Goal: Task Accomplishment & Management: Manage account settings

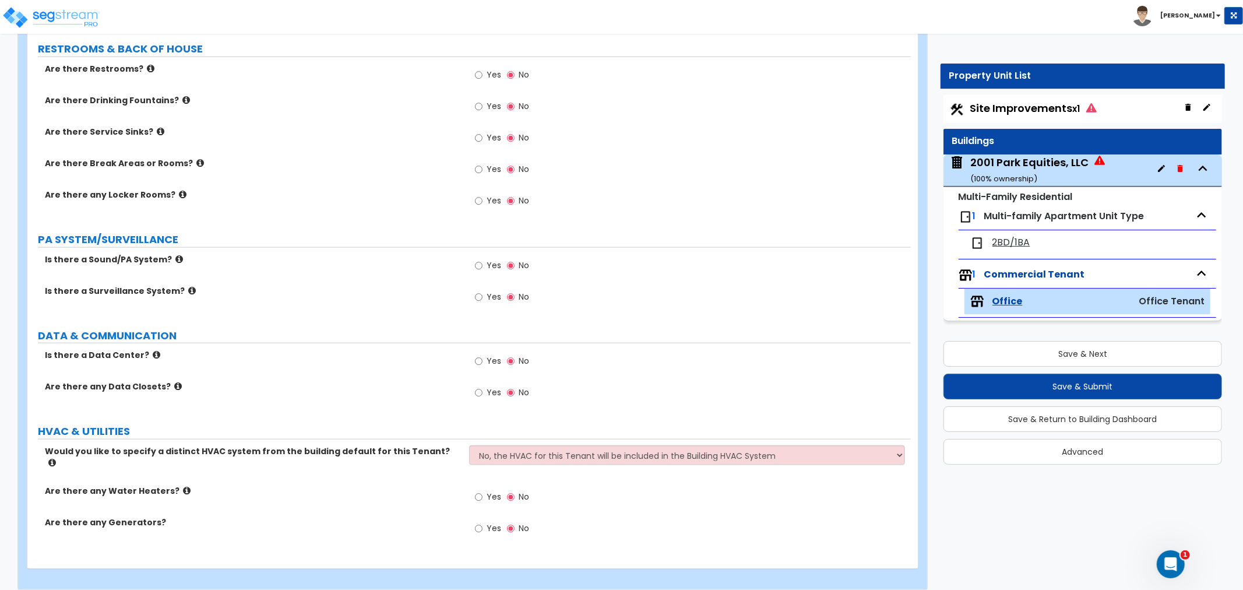
click at [1034, 111] on span "Site Improvements x1" at bounding box center [1033, 108] width 126 height 15
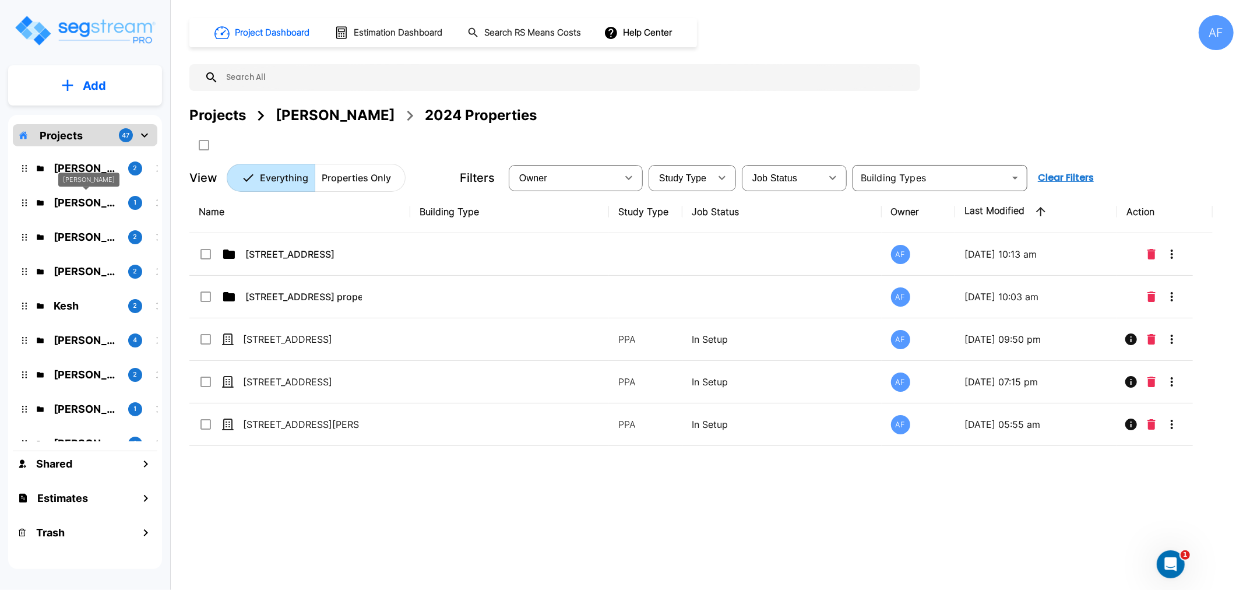
click at [82, 202] on p "Isaak Markovitz" at bounding box center [86, 203] width 65 height 16
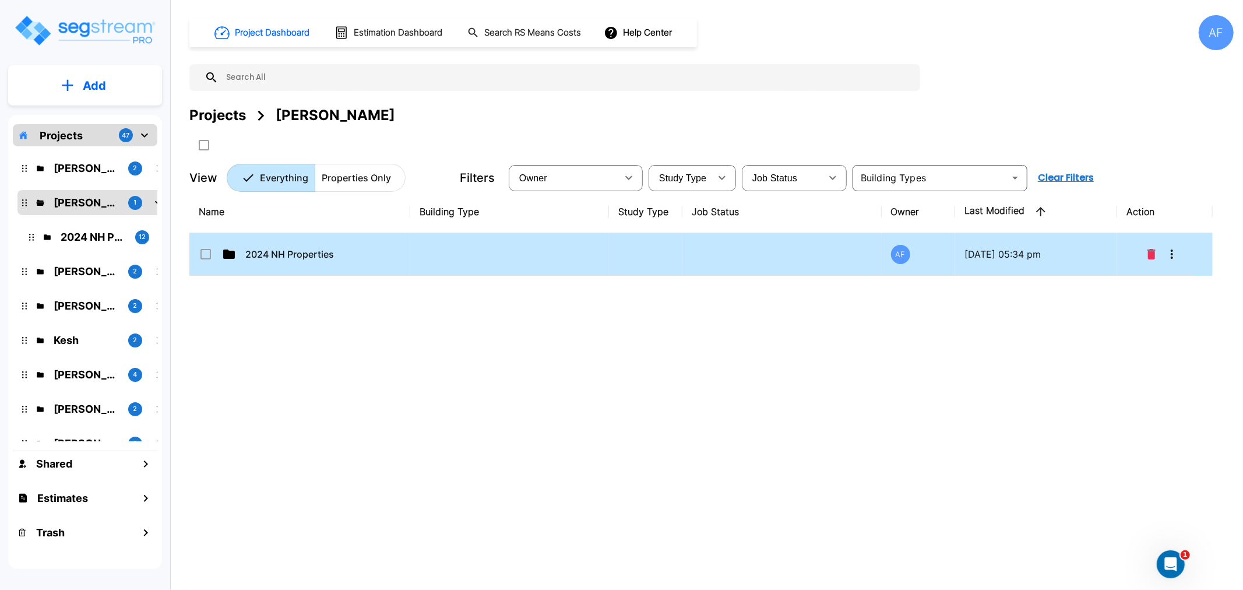
click at [288, 262] on td "2024 NH Properties" at bounding box center [299, 254] width 221 height 43
checkbox input "true"
click at [288, 262] on td "2024 NH Properties" at bounding box center [299, 254] width 221 height 43
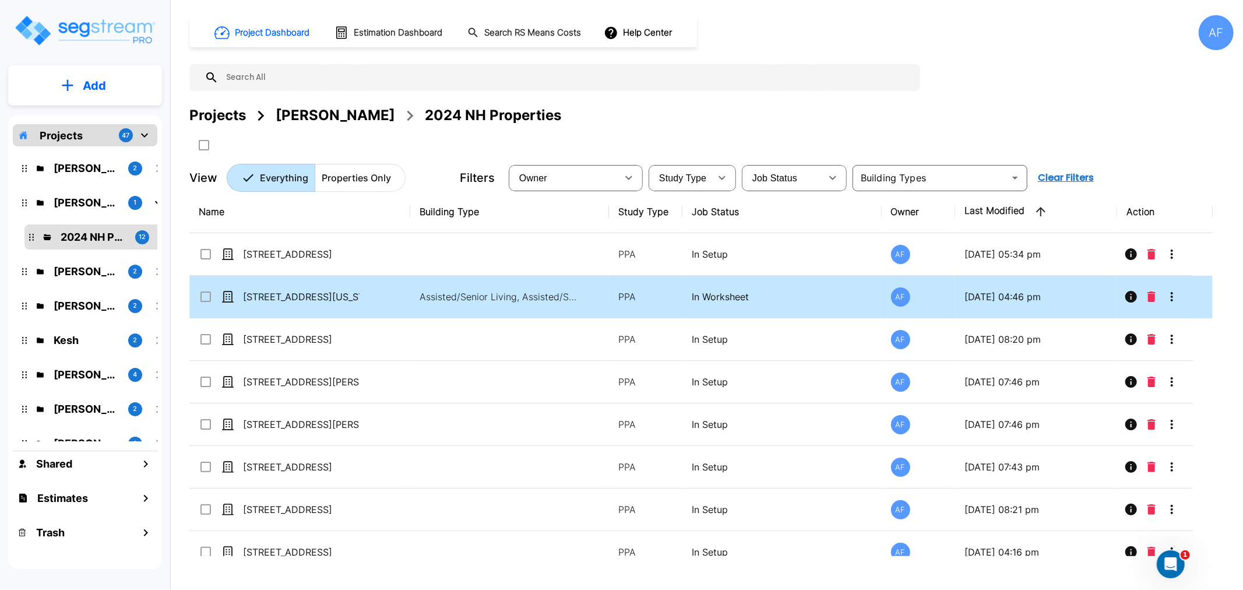
click at [283, 294] on p "[STREET_ADDRESS][US_STATE]" at bounding box center [301, 297] width 117 height 14
checkbox input "true"
click at [283, 294] on p "[STREET_ADDRESS][US_STATE]" at bounding box center [301, 297] width 117 height 14
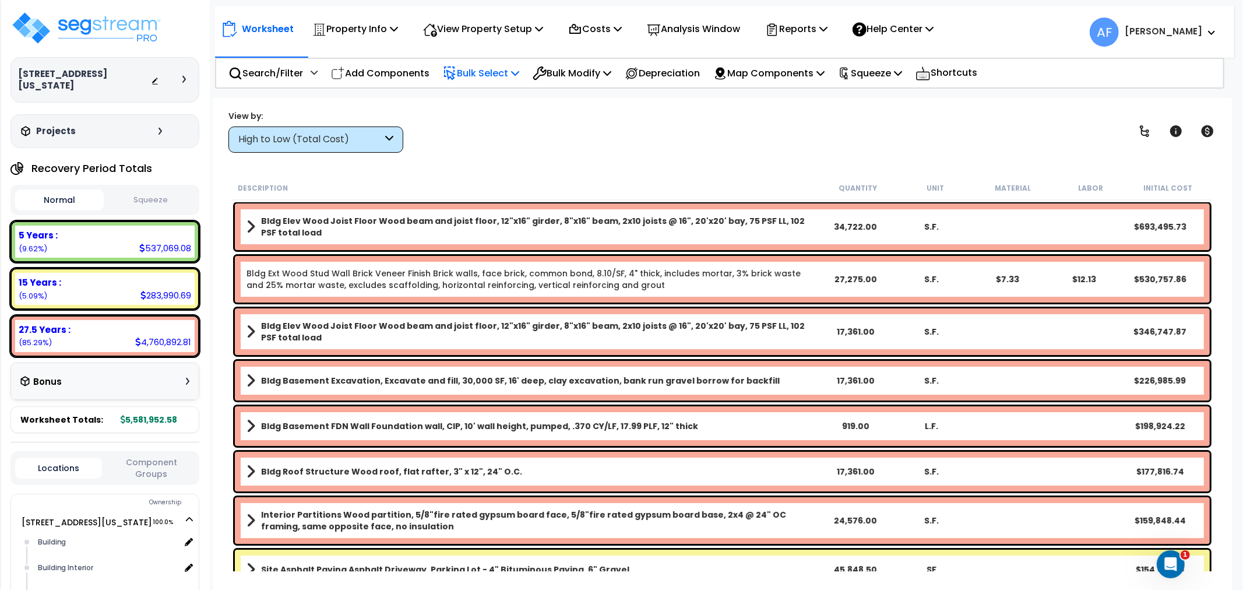
click at [481, 68] on p "Bulk Select" at bounding box center [481, 73] width 76 height 16
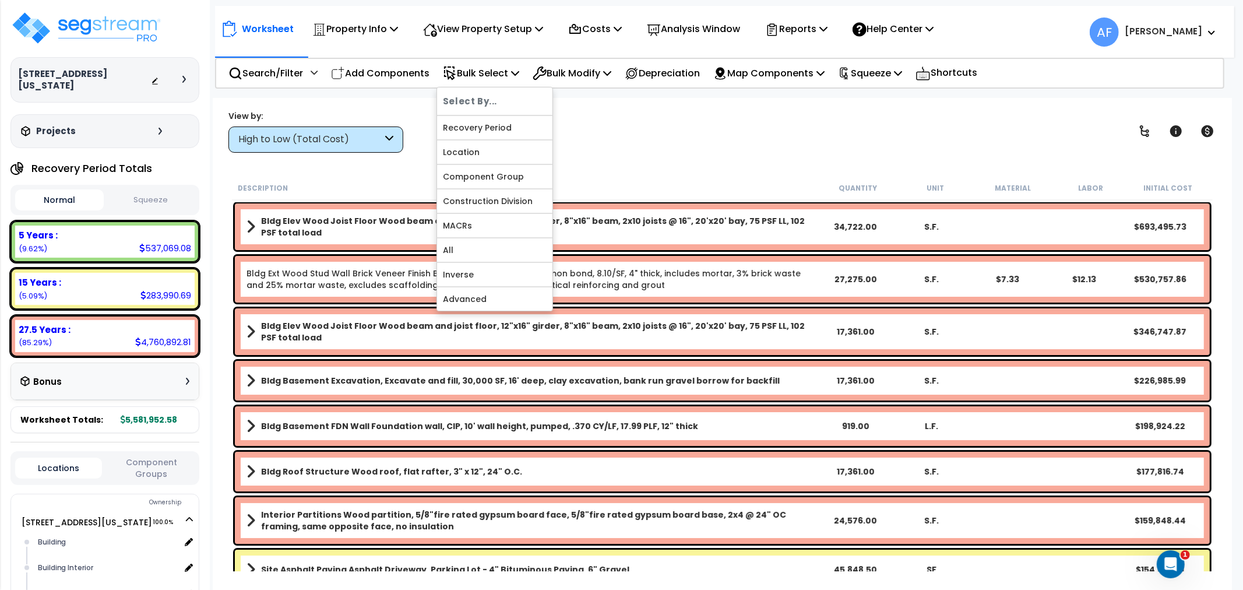
click at [622, 124] on div "View by: High to Low (Total Cost) High to Low (Total Cost)" at bounding box center [722, 131] width 996 height 43
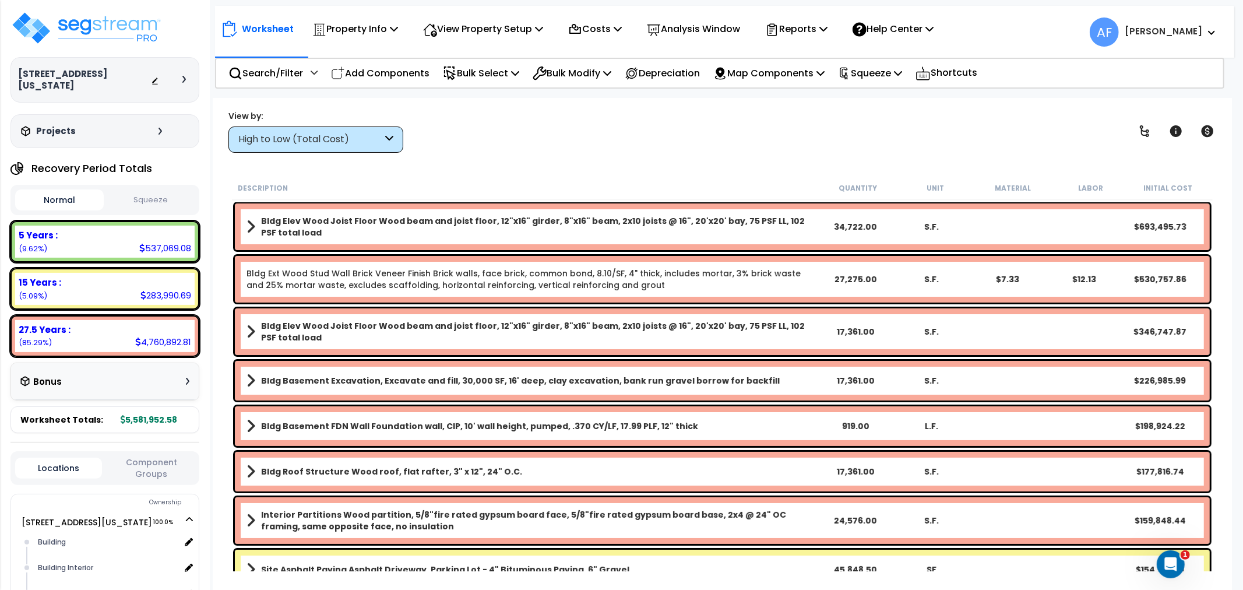
click at [494, 159] on div "Worksheet Property Info Property Setup Add Property Unit Template property Clon…" at bounding box center [722, 393] width 1019 height 590
click at [482, 71] on p "Bulk Select" at bounding box center [481, 73] width 76 height 16
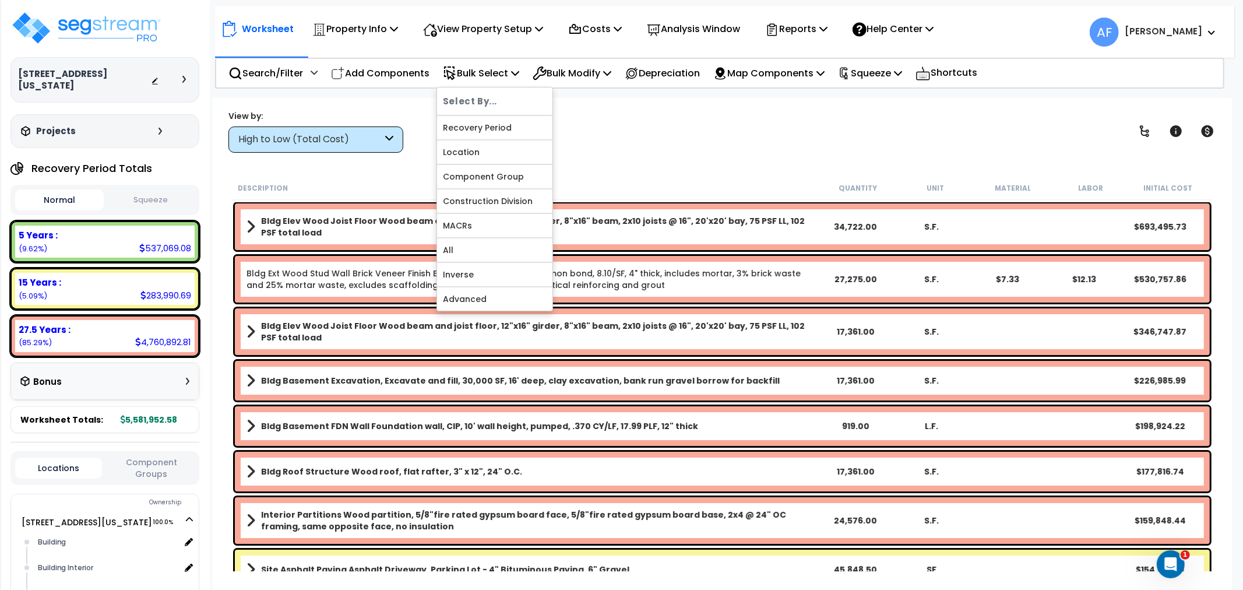
click at [674, 135] on div "View by: High to Low (Total Cost) High to Low (Total Cost)" at bounding box center [722, 131] width 996 height 43
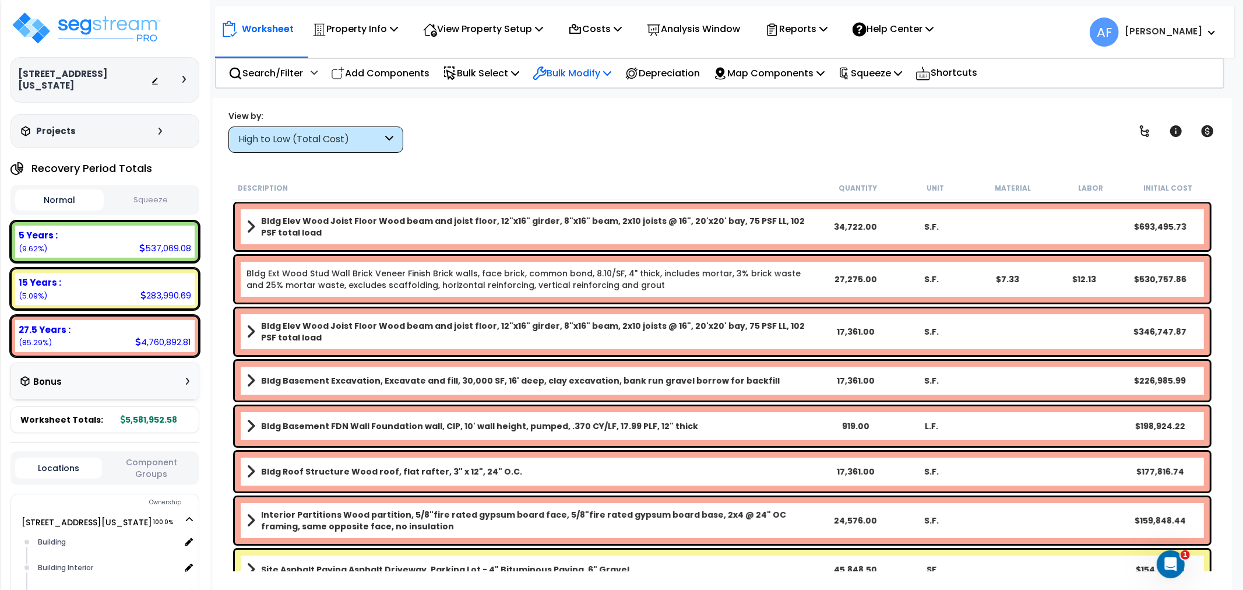
click at [610, 72] on p "Bulk Modify" at bounding box center [572, 73] width 79 height 16
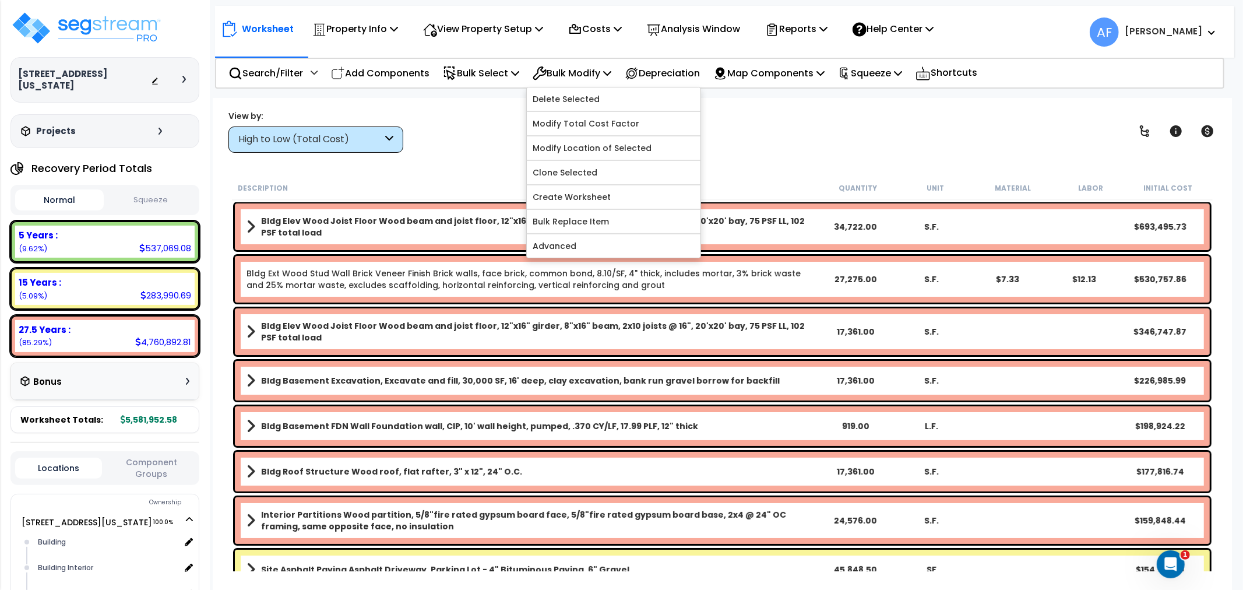
click at [805, 133] on div "View by: High to Low (Total Cost) High to Low (Total Cost)" at bounding box center [722, 131] width 996 height 43
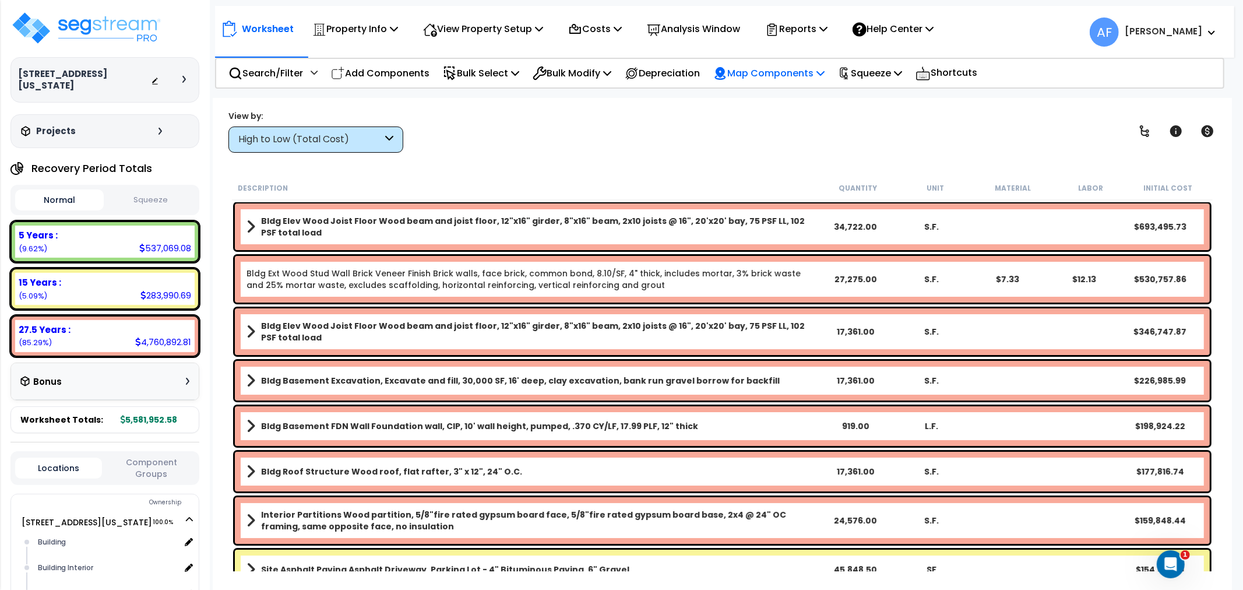
click at [813, 76] on p "Map Components" at bounding box center [768, 73] width 111 height 16
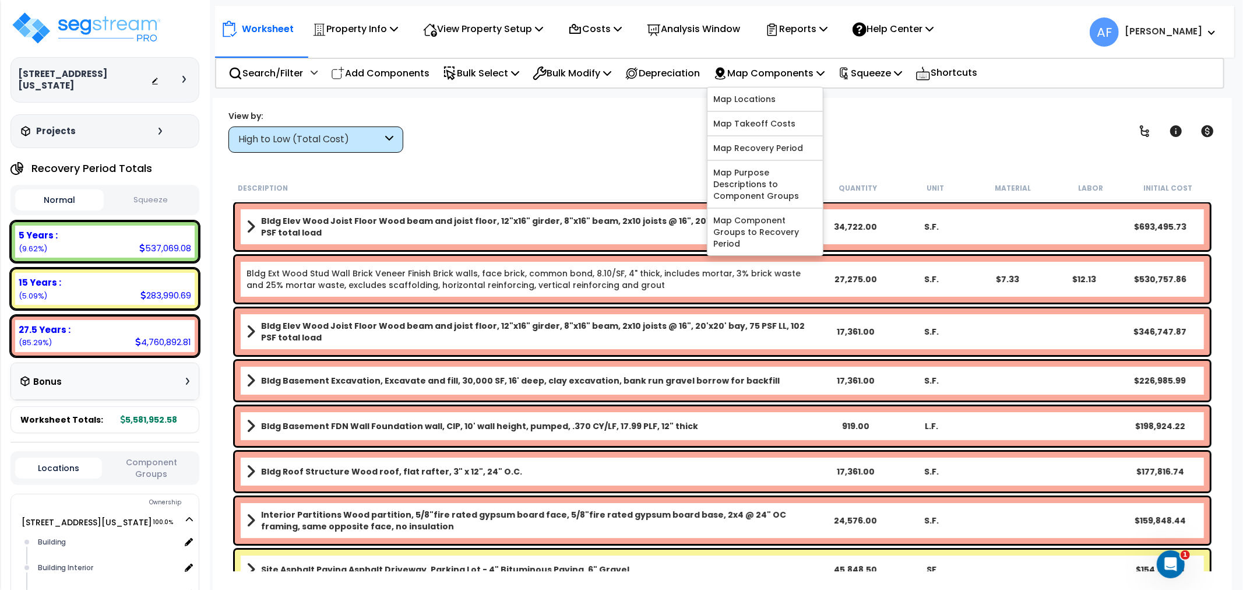
click at [869, 140] on div "View by: High to Low (Total Cost) High to Low (Total Cost)" at bounding box center [722, 131] width 996 height 43
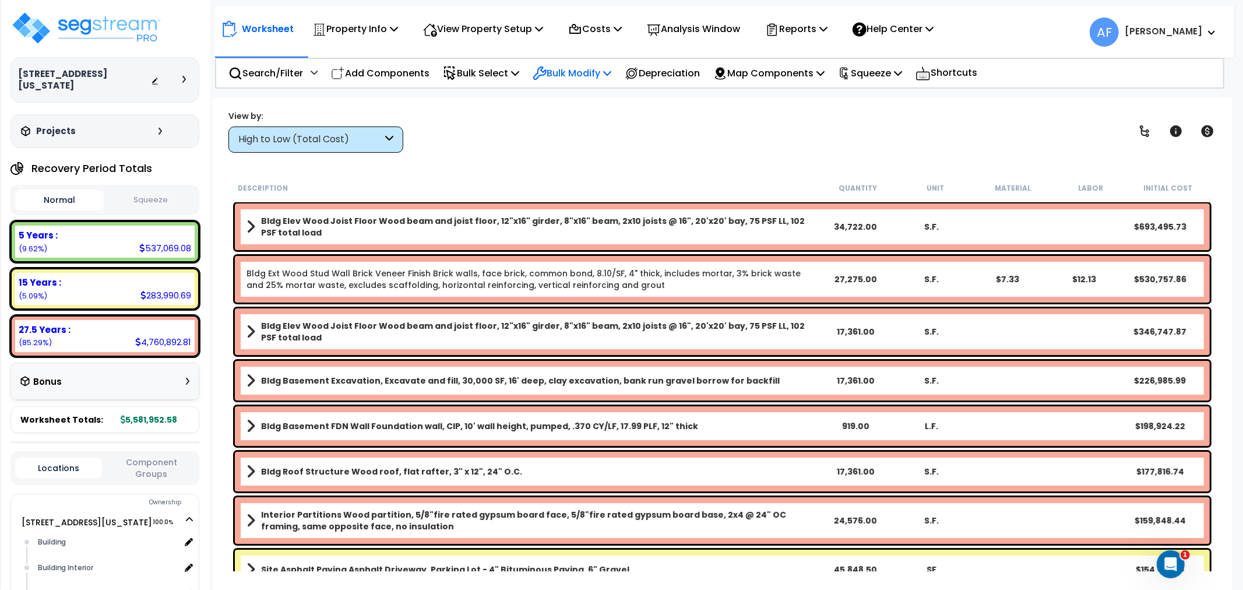
click at [608, 71] on p "Bulk Modify" at bounding box center [572, 73] width 79 height 16
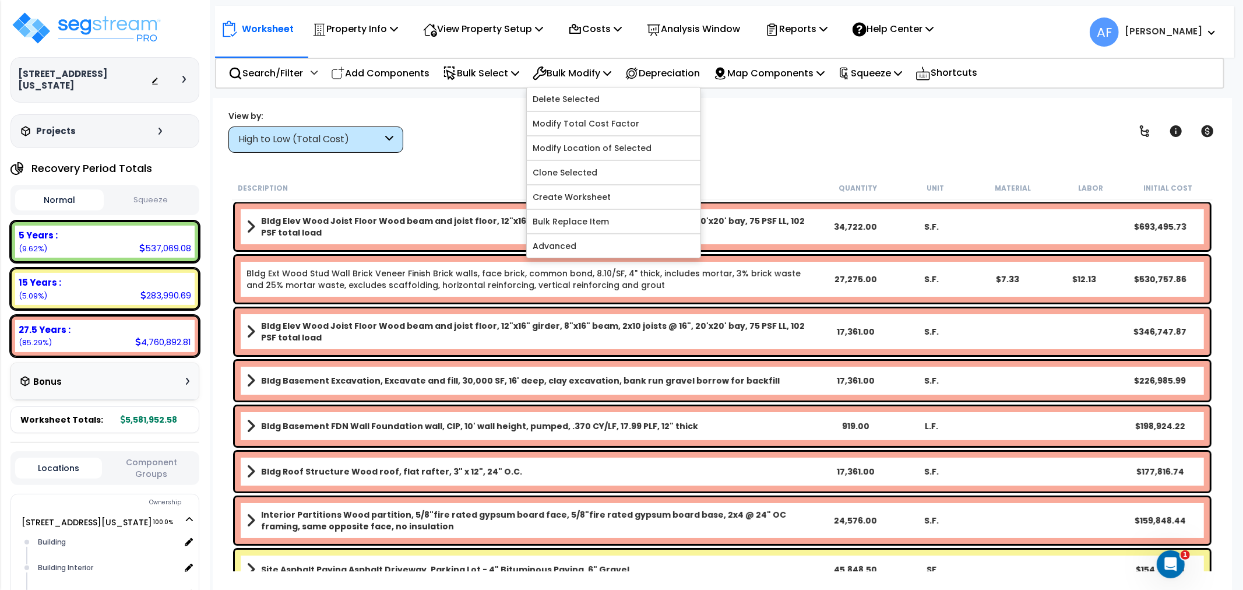
drag, startPoint x: 376, startPoint y: 129, endPoint x: 423, endPoint y: 121, distance: 47.3
click at [378, 129] on div "High to Low (Total Cost)" at bounding box center [315, 139] width 175 height 26
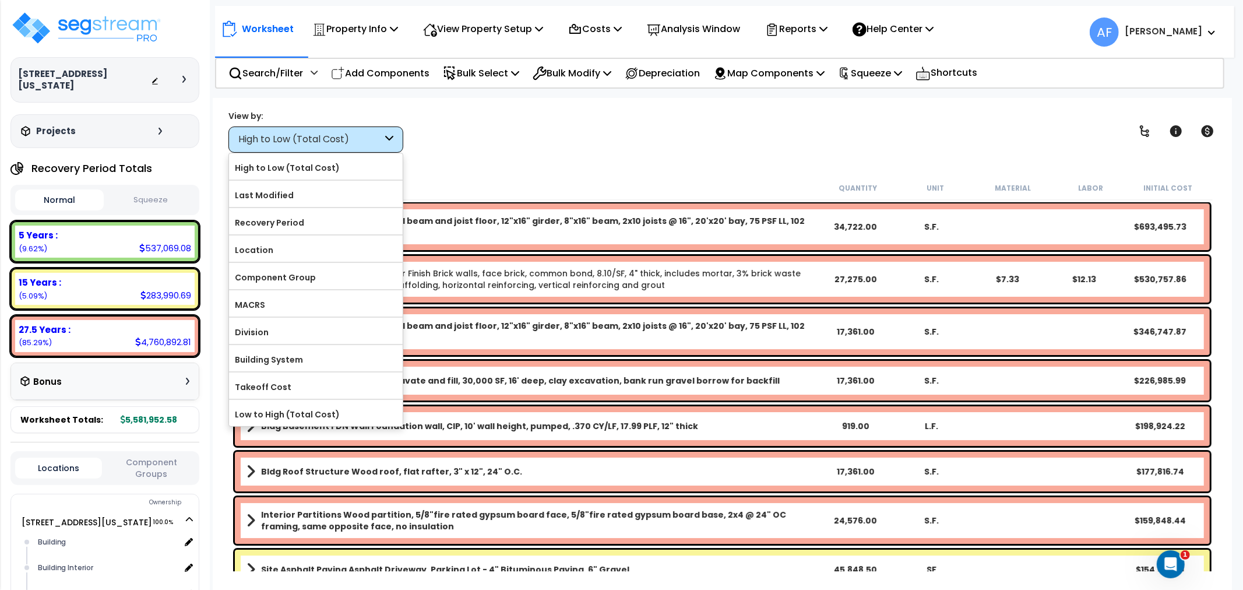
click at [474, 115] on div "View by: High to Low (Total Cost) High to Low (Total Cost)" at bounding box center [722, 131] width 996 height 43
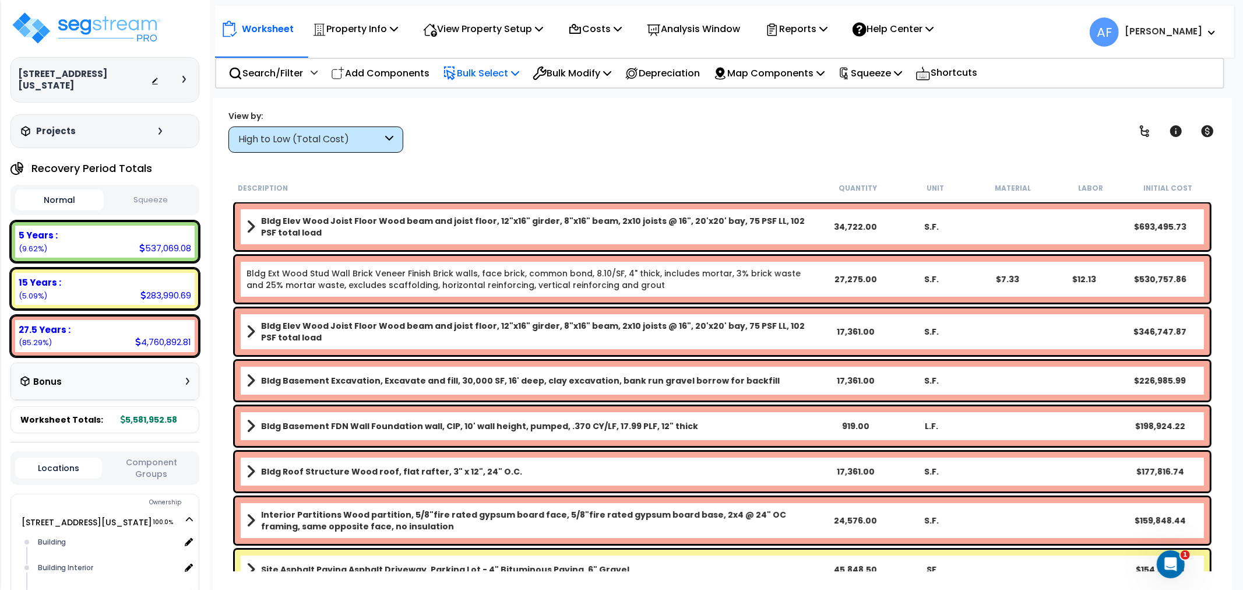
click at [495, 72] on p "Bulk Select" at bounding box center [481, 73] width 76 height 16
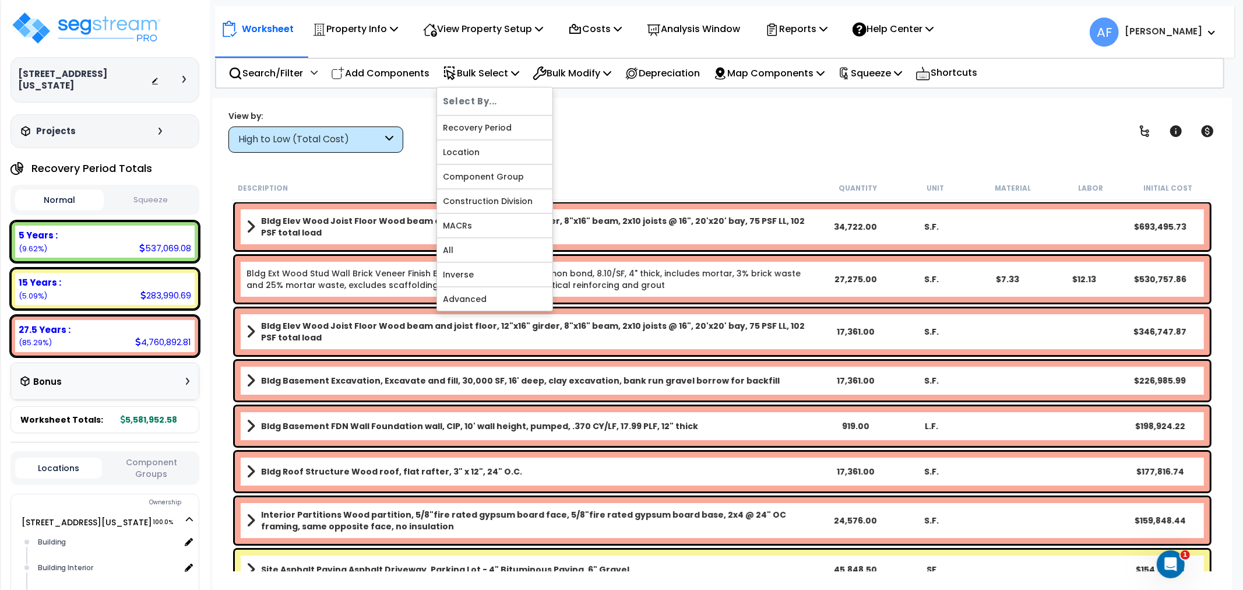
drag, startPoint x: 601, startPoint y: 156, endPoint x: 586, endPoint y: 147, distance: 17.5
click at [598, 152] on div "Worksheet Property Info Property Setup Add Property Unit Template property Clon…" at bounding box center [722, 393] width 1019 height 590
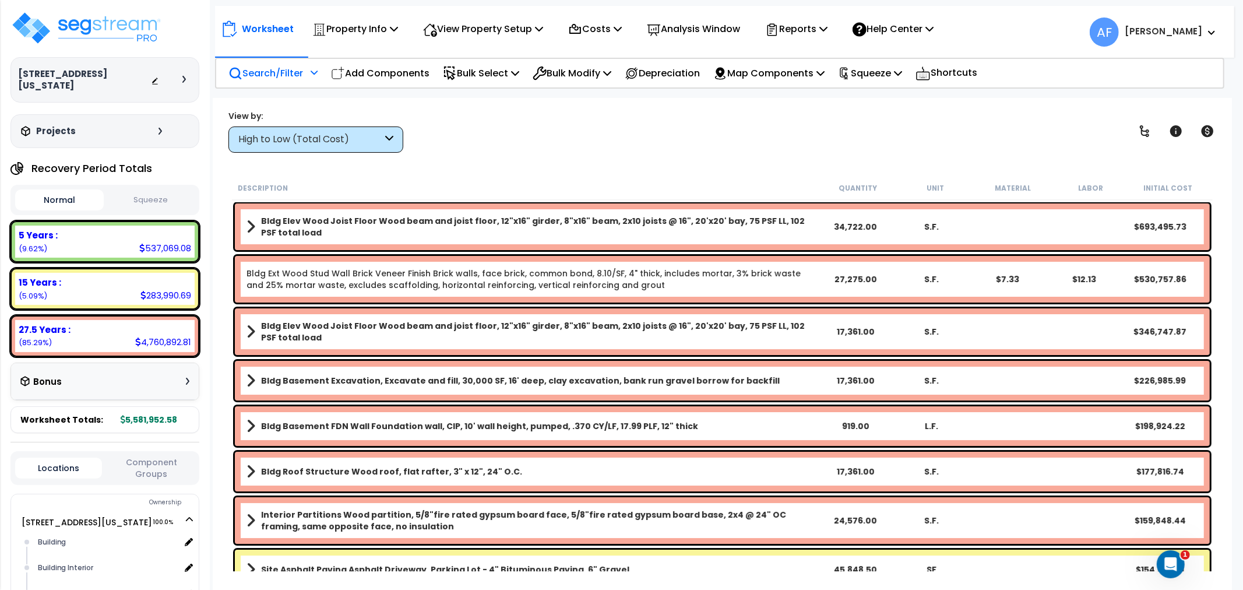
click at [316, 68] on icon at bounding box center [314, 72] width 7 height 8
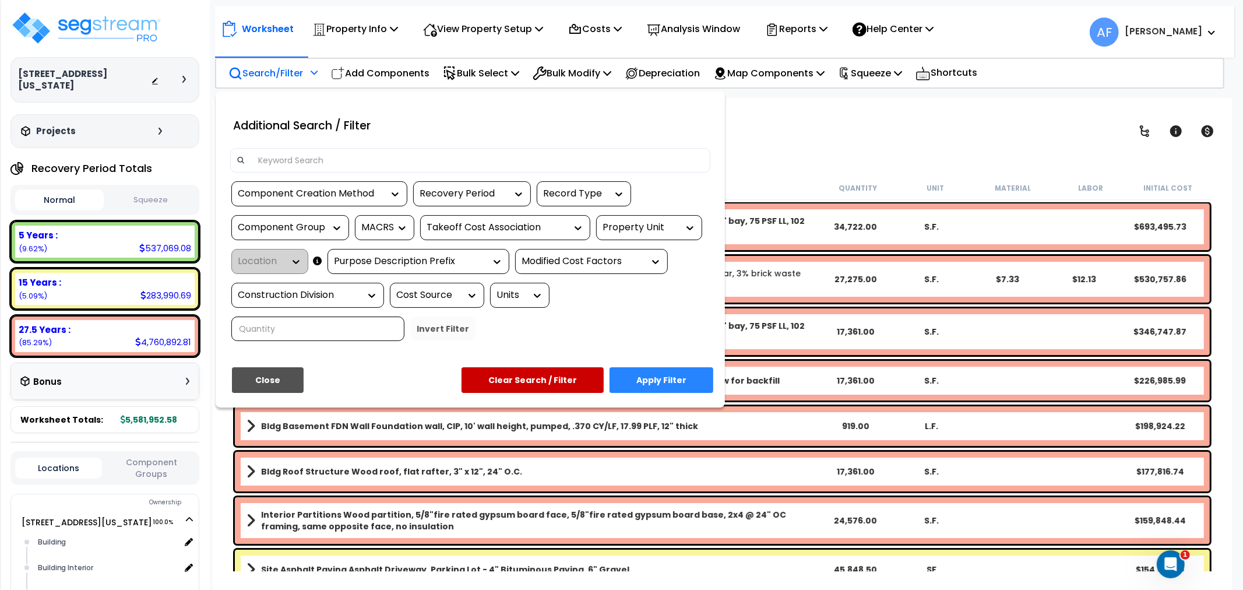
click at [832, 125] on div at bounding box center [621, 295] width 1243 height 590
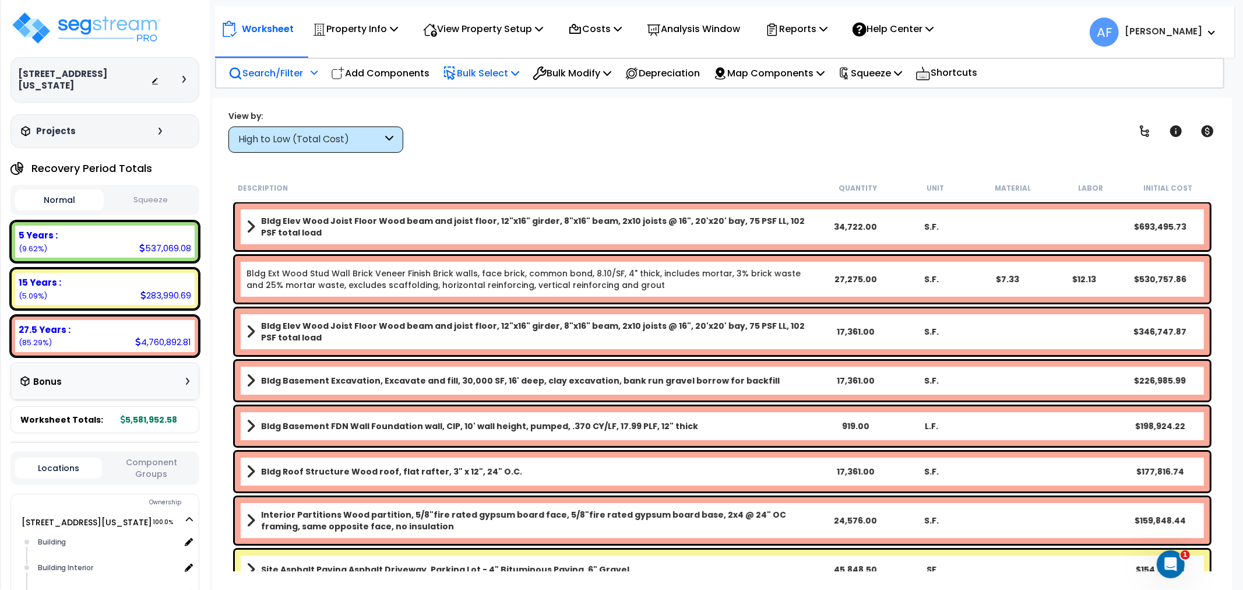
click at [492, 74] on p "Bulk Select" at bounding box center [481, 73] width 76 height 16
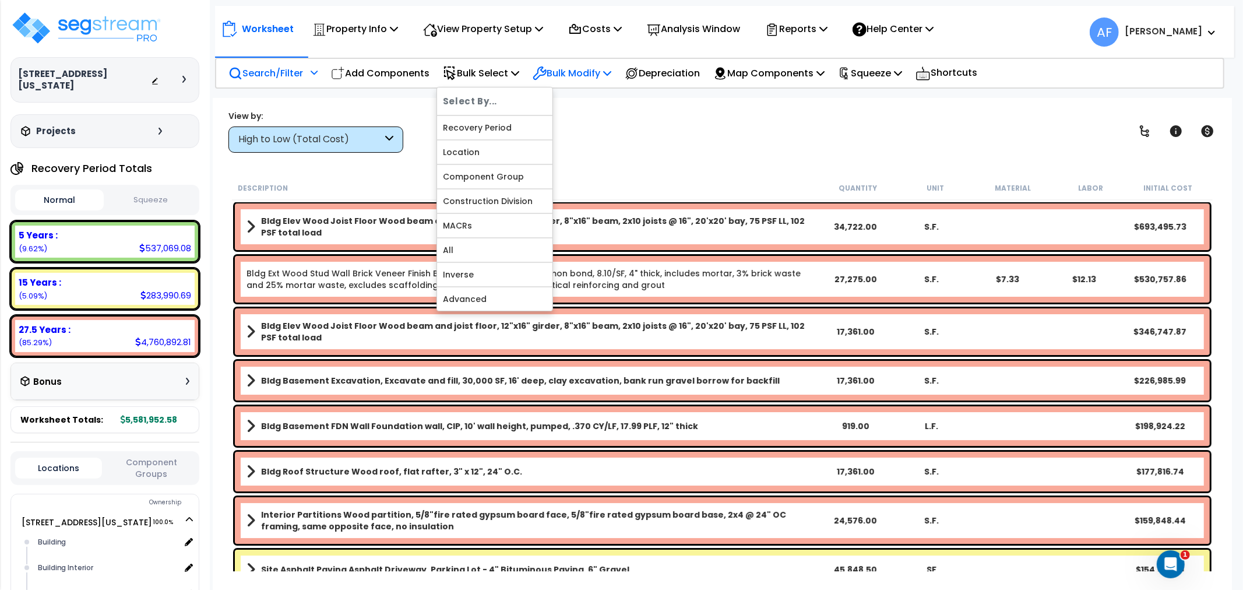
drag, startPoint x: 657, startPoint y: 122, endPoint x: 587, endPoint y: 74, distance: 85.0
click at [658, 122] on div "View by: High to Low (Total Cost) High to Low (Total Cost)" at bounding box center [722, 131] width 996 height 43
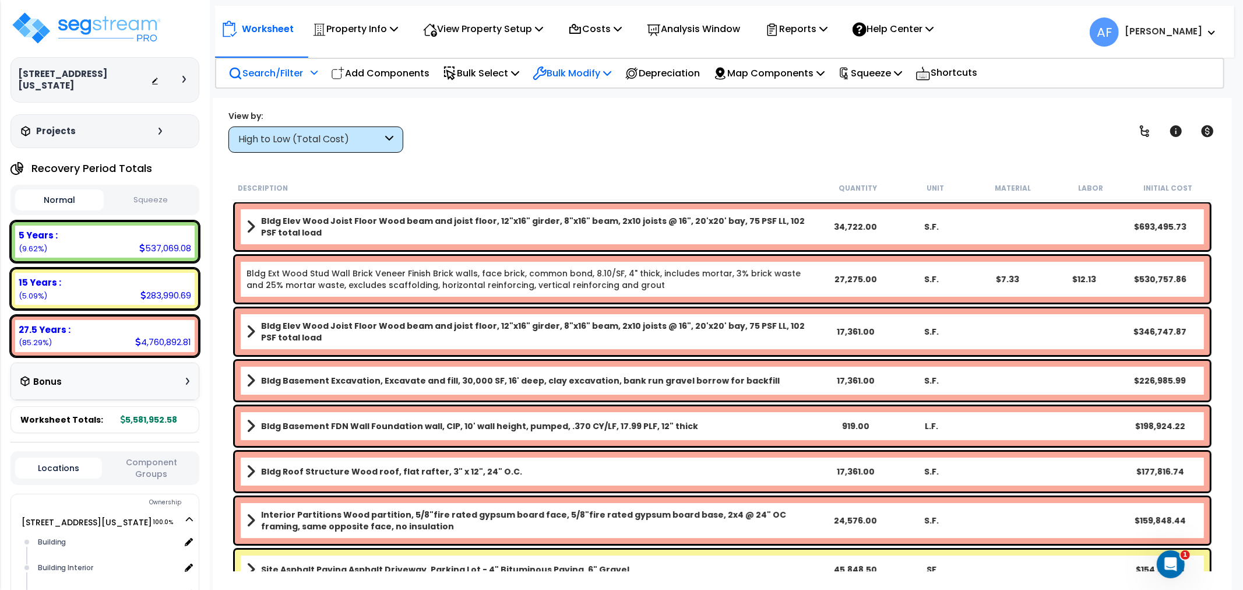
click at [577, 70] on p "Bulk Modify" at bounding box center [572, 73] width 79 height 16
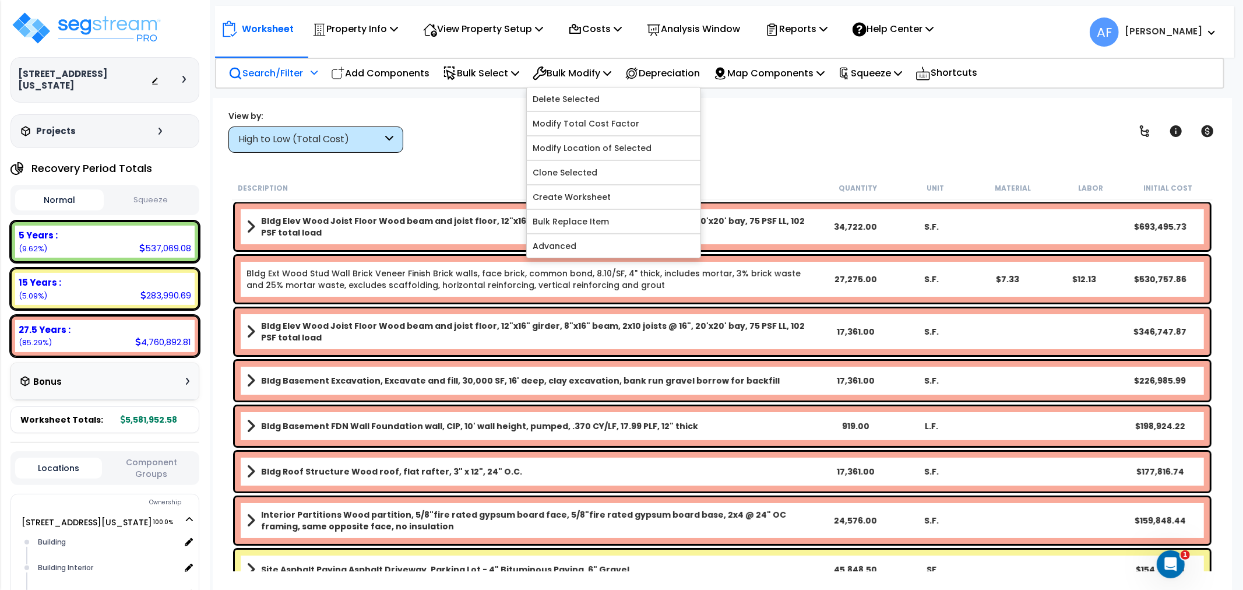
click at [788, 137] on div "View by: High to Low (Total Cost) High to Low (Total Cost)" at bounding box center [722, 131] width 996 height 43
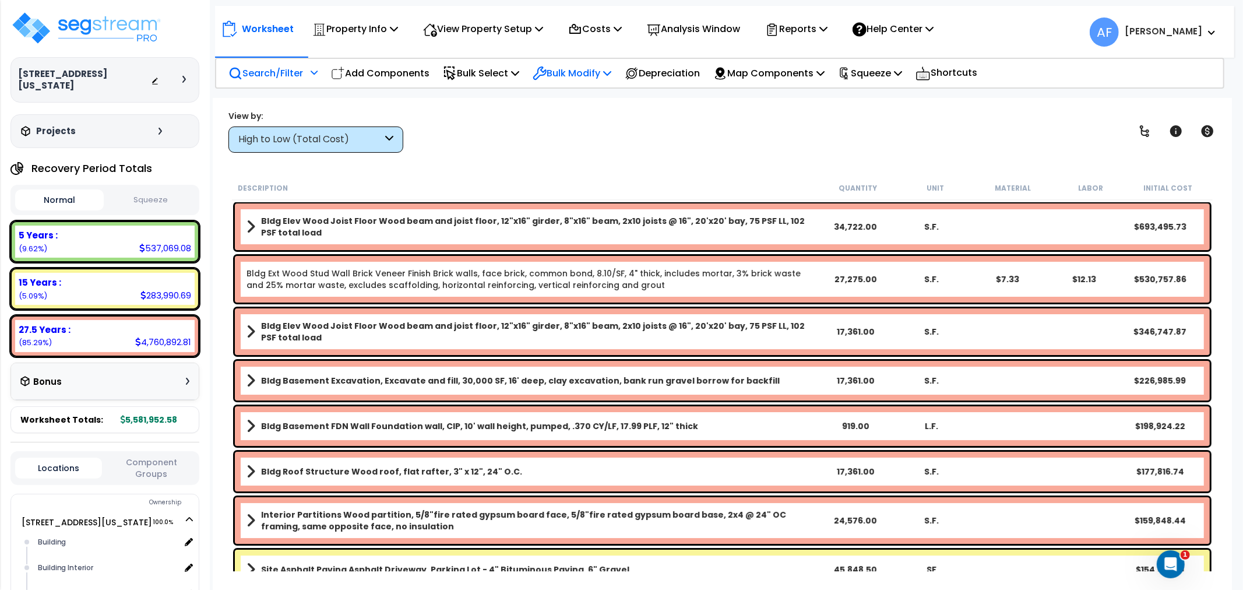
click at [575, 75] on p "Bulk Modify" at bounding box center [572, 73] width 79 height 16
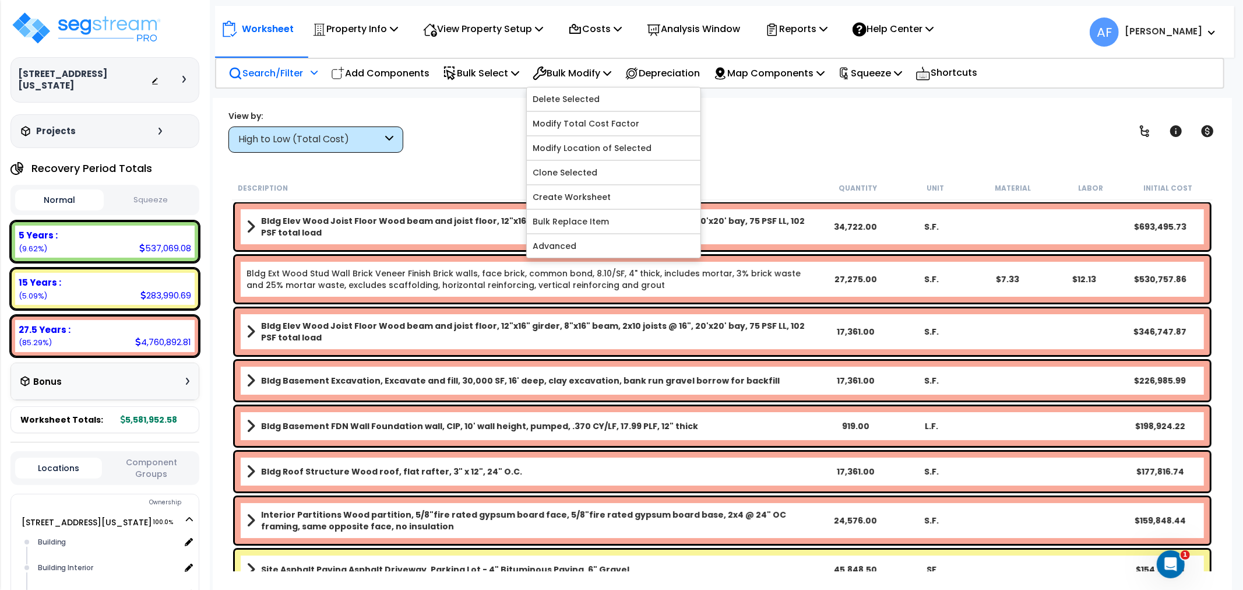
click at [475, 135] on div "View by: High to Low (Total Cost) High to Low (Total Cost)" at bounding box center [722, 131] width 996 height 43
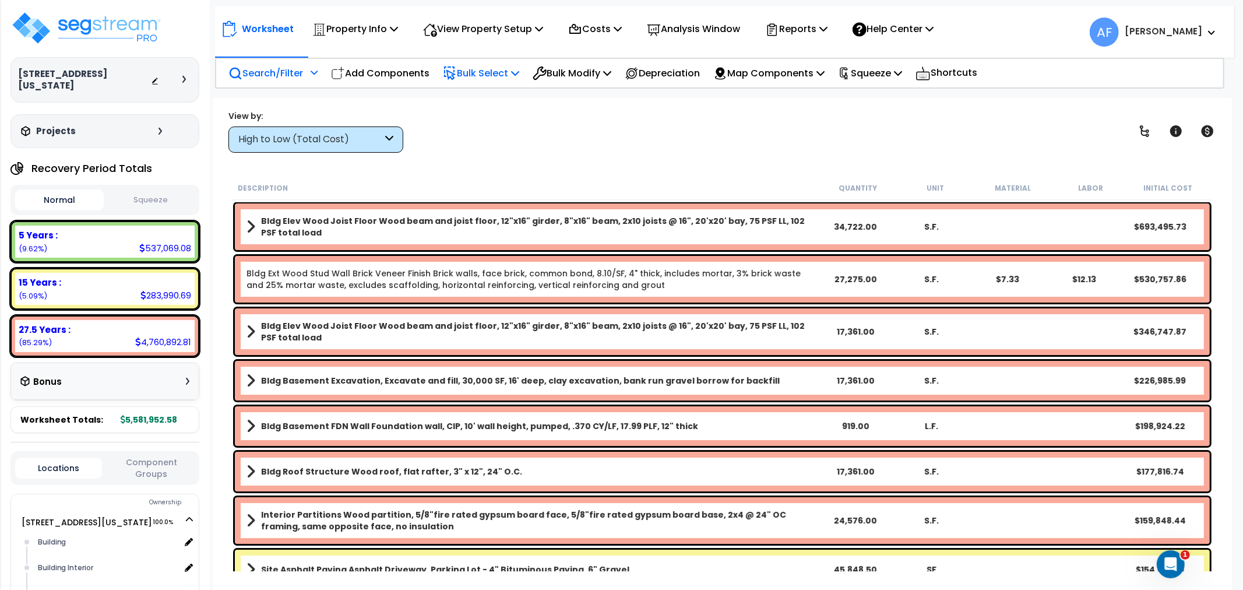
click at [480, 77] on p "Bulk Select" at bounding box center [481, 73] width 76 height 16
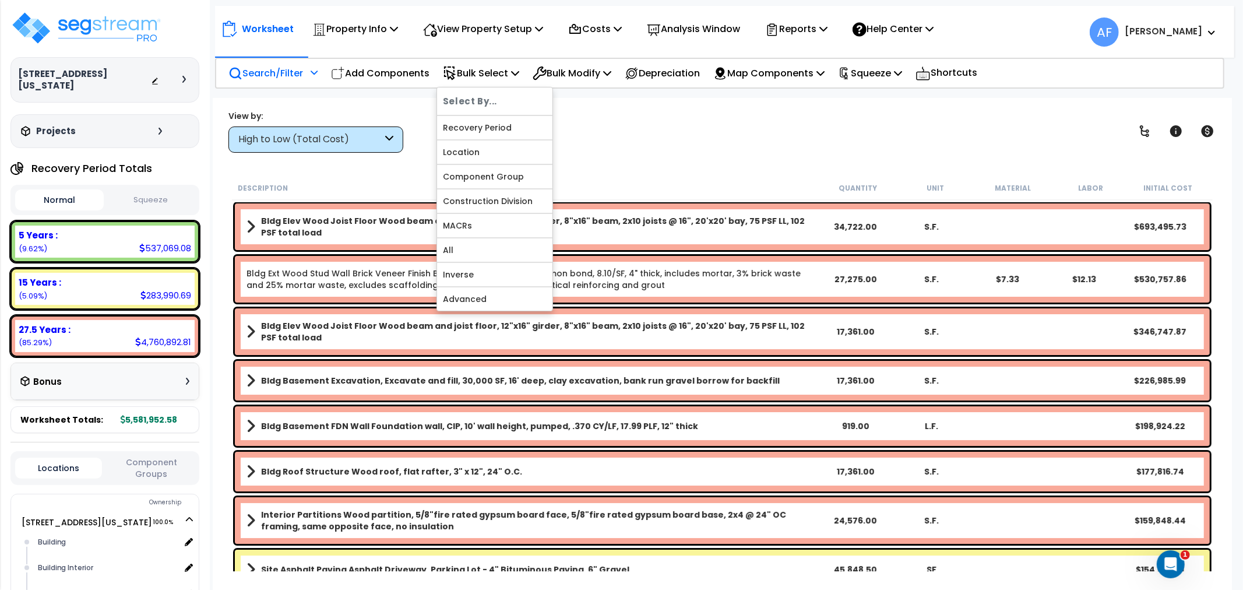
click at [632, 130] on div "View by: High to Low (Total Cost) High to Low (Total Cost)" at bounding box center [722, 131] width 996 height 43
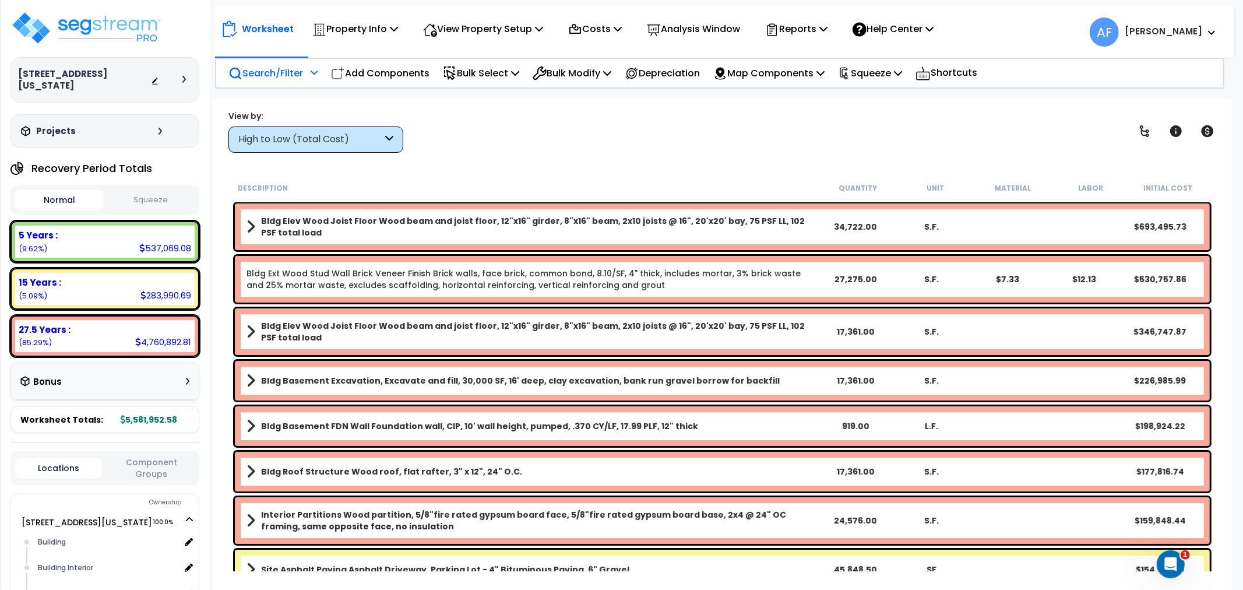
click at [282, 70] on p "Search/Filter" at bounding box center [265, 73] width 75 height 16
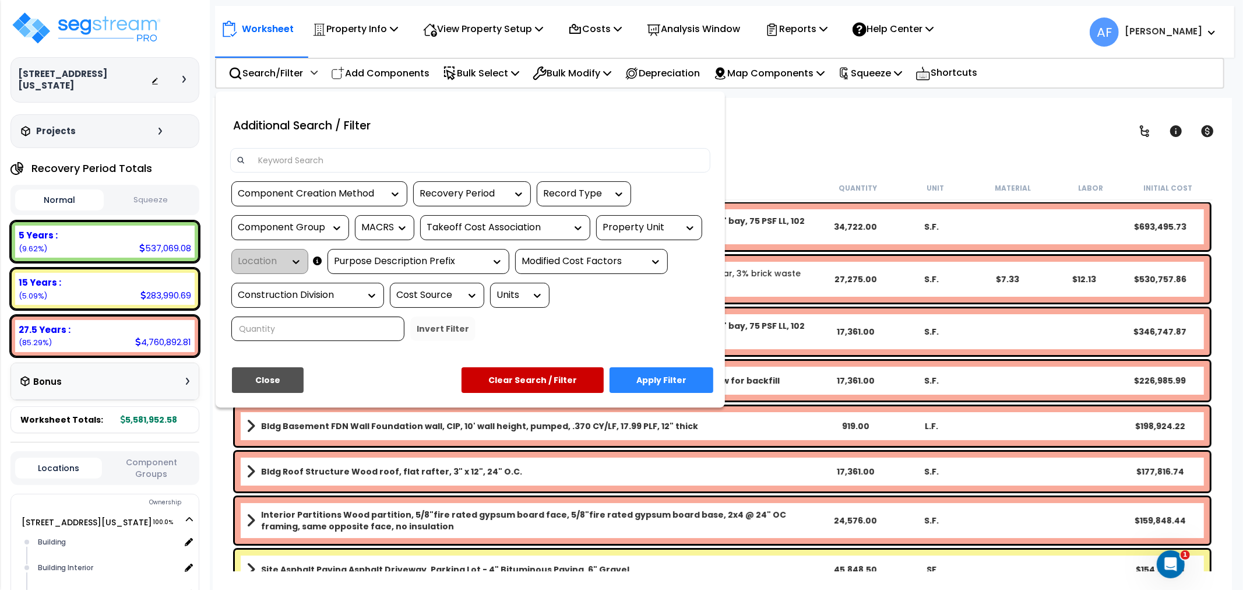
click at [760, 136] on div at bounding box center [621, 295] width 1243 height 590
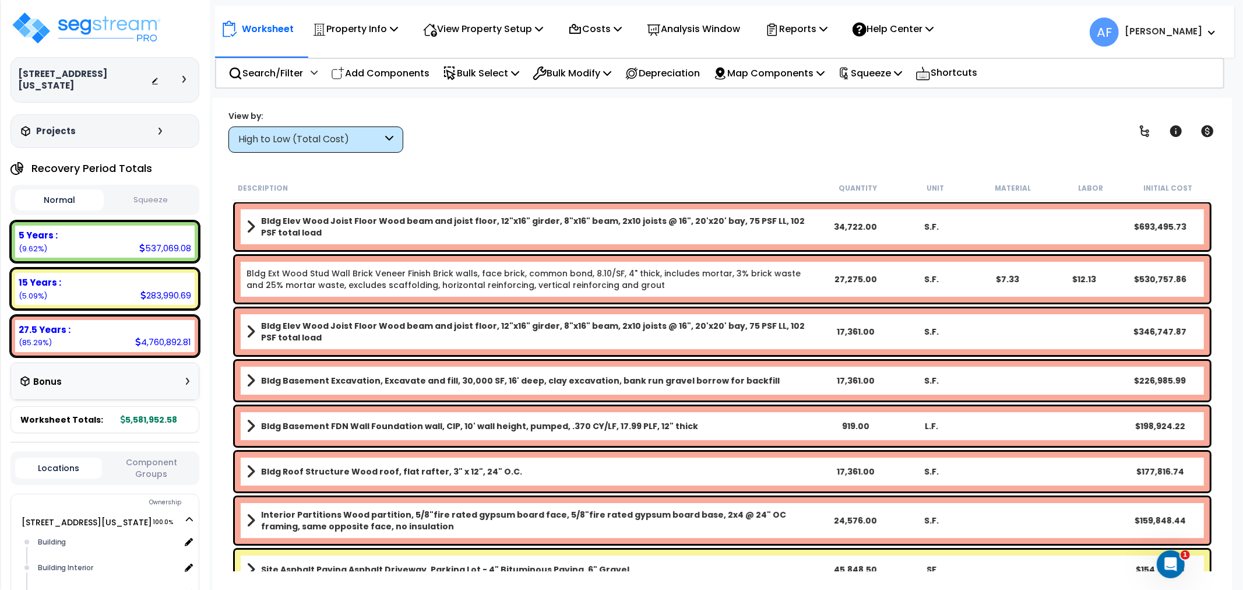
click at [446, 170] on div "Worksheet Property Info Property Setup Add Property Unit Template property Clon…" at bounding box center [722, 393] width 1019 height 590
click at [499, 67] on p "Bulk Select" at bounding box center [481, 73] width 76 height 16
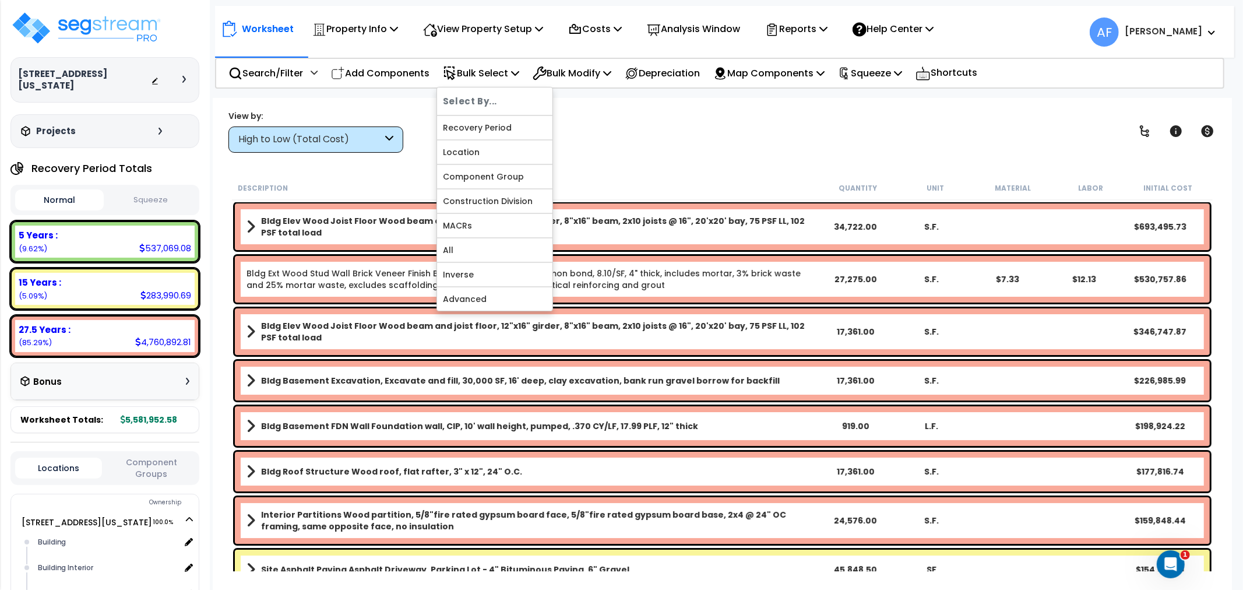
click at [632, 149] on div "View by: High to Low (Total Cost) High to Low (Total Cost)" at bounding box center [722, 131] width 996 height 43
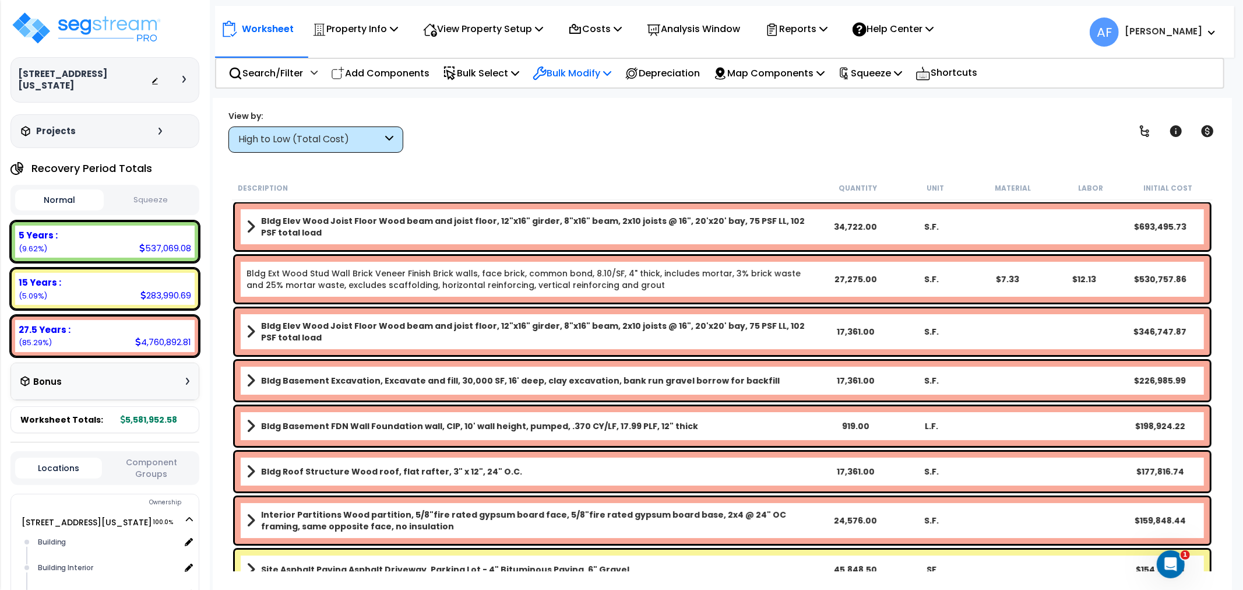
click at [590, 71] on p "Bulk Modify" at bounding box center [572, 73] width 79 height 16
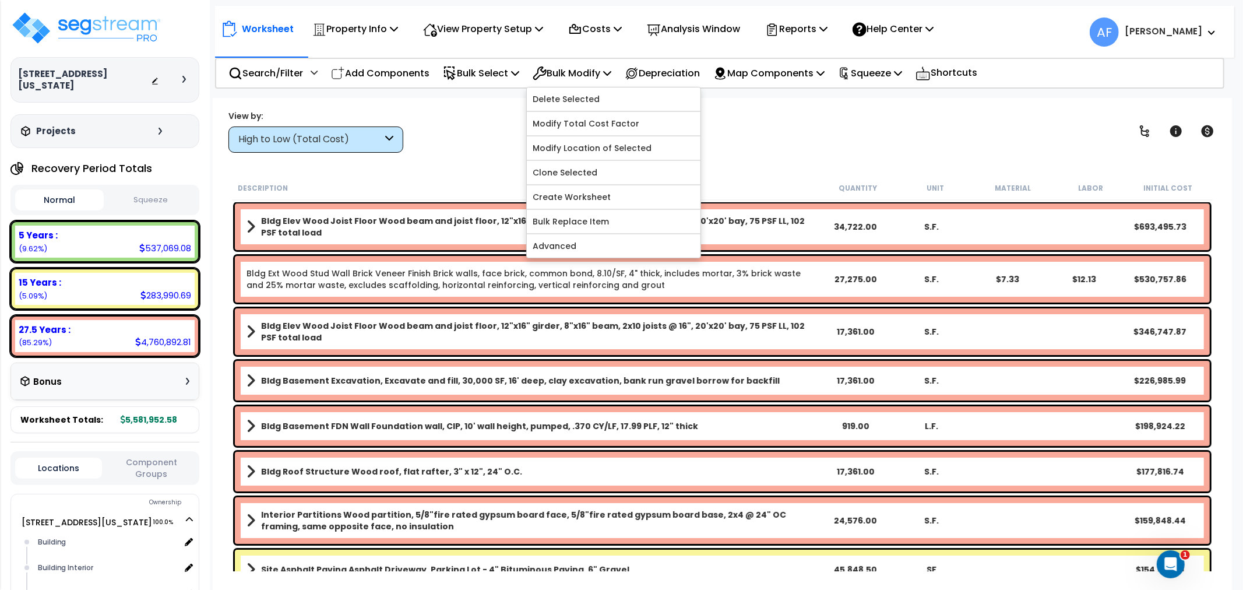
click at [482, 146] on div "View by: High to Low (Total Cost) High to Low (Total Cost)" at bounding box center [722, 131] width 996 height 43
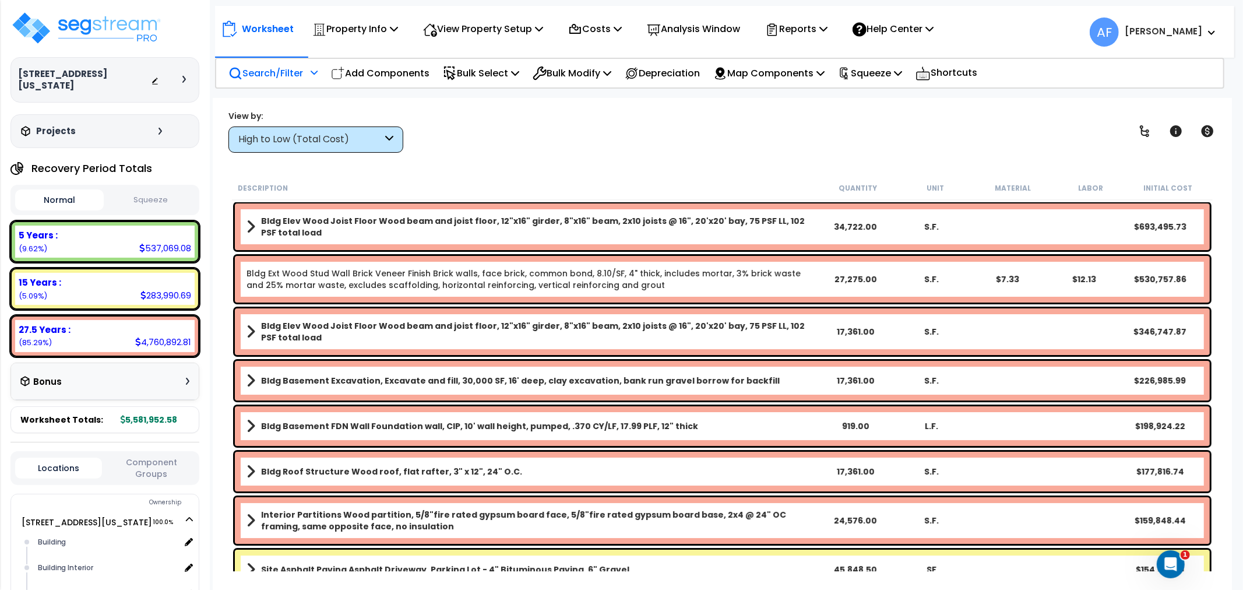
click at [292, 77] on p "Search/Filter" at bounding box center [265, 73] width 75 height 16
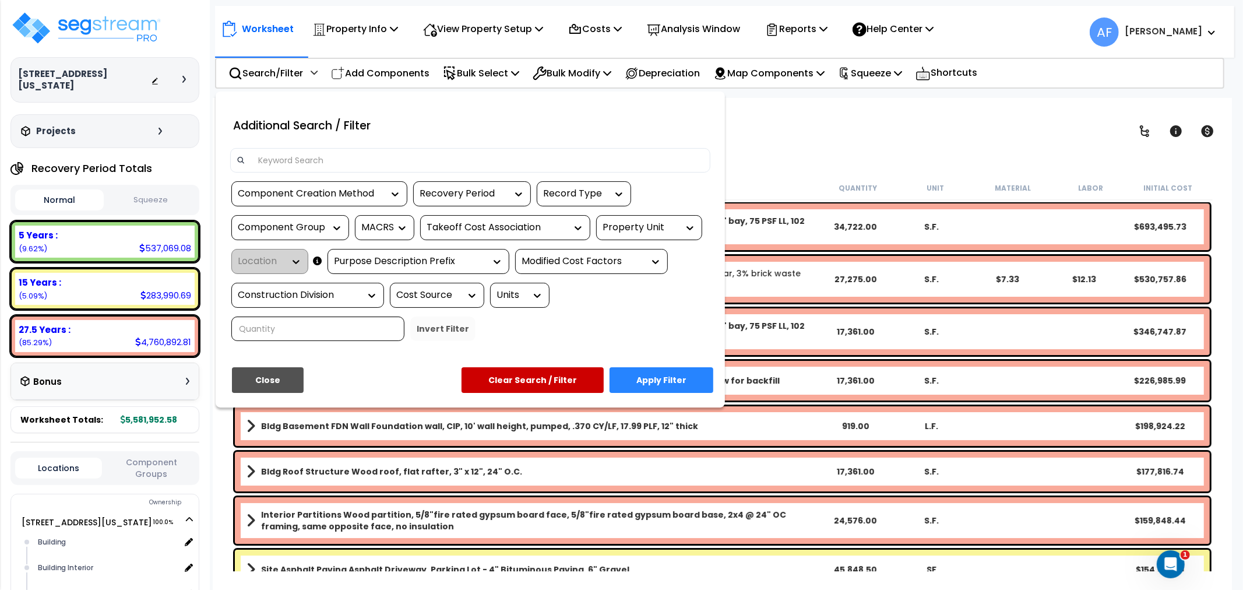
click at [798, 143] on div at bounding box center [621, 295] width 1243 height 590
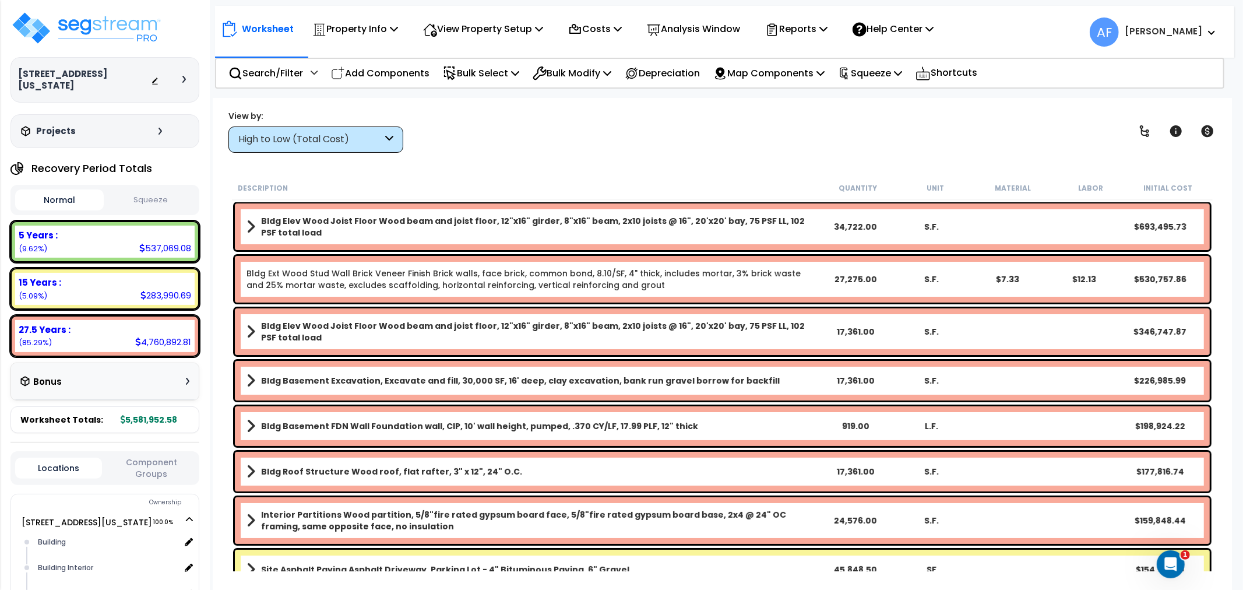
click at [1186, 32] on b "[PERSON_NAME]" at bounding box center [1164, 31] width 78 height 12
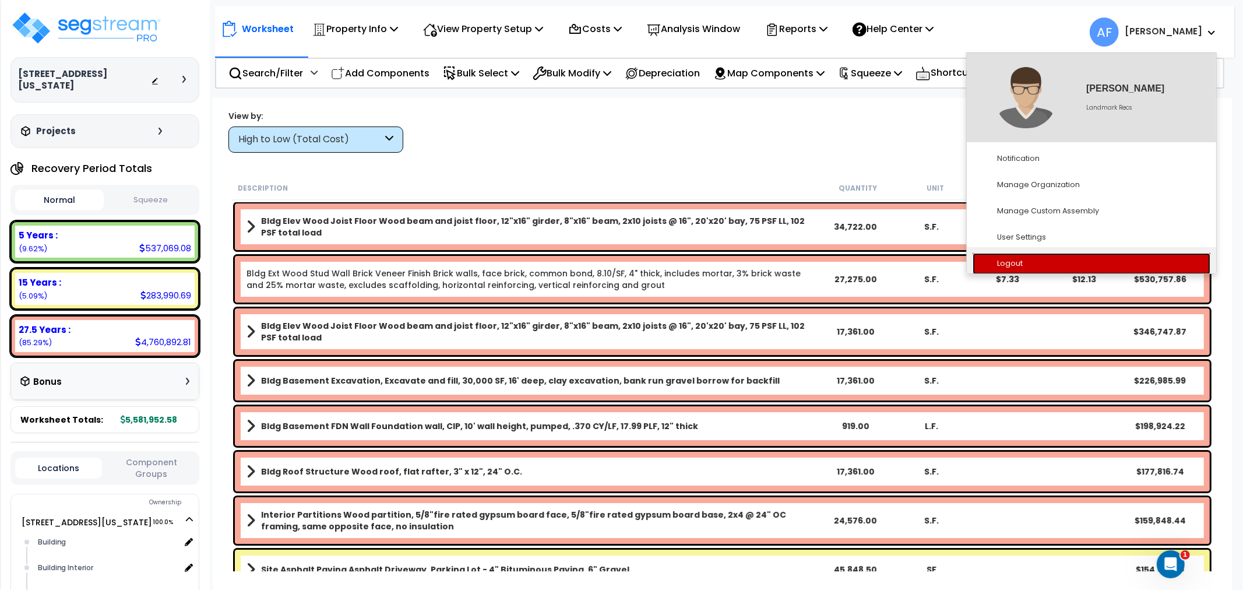
click at [1027, 255] on link "Logout" at bounding box center [1092, 264] width 238 height 22
